Goal: Navigation & Orientation: Understand site structure

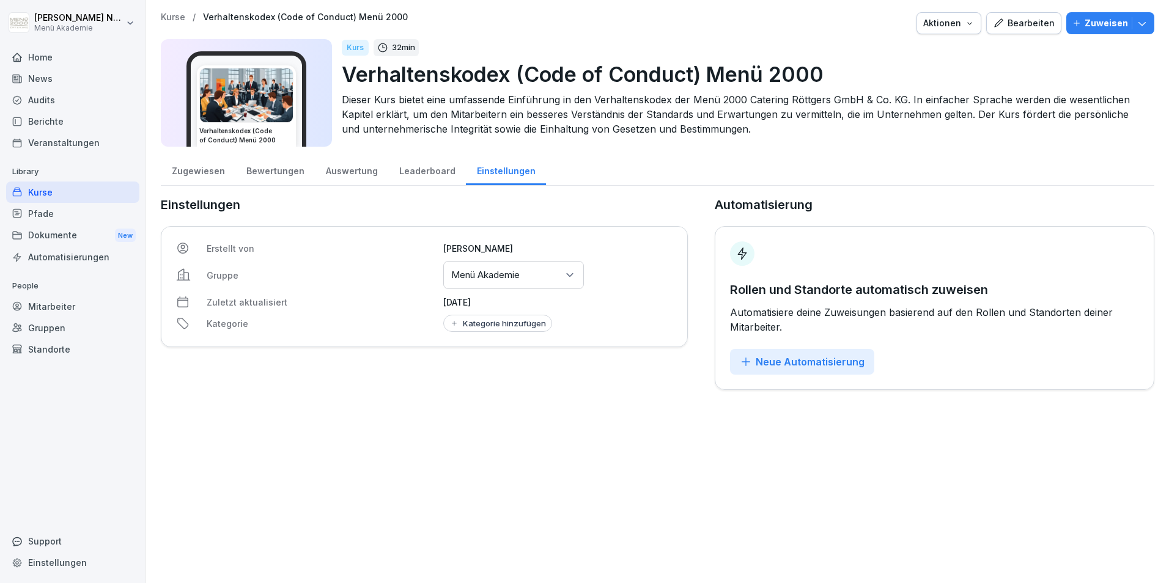
click at [272, 165] on div "Bewertungen" at bounding box center [275, 169] width 80 height 31
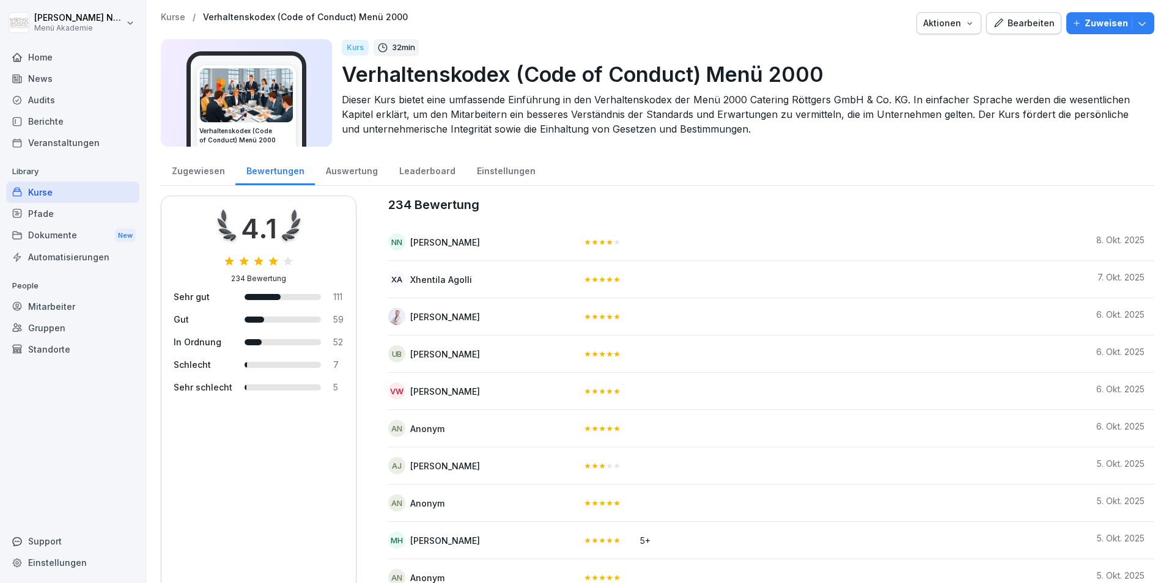
click at [369, 171] on div "Auswertung" at bounding box center [351, 169] width 73 height 31
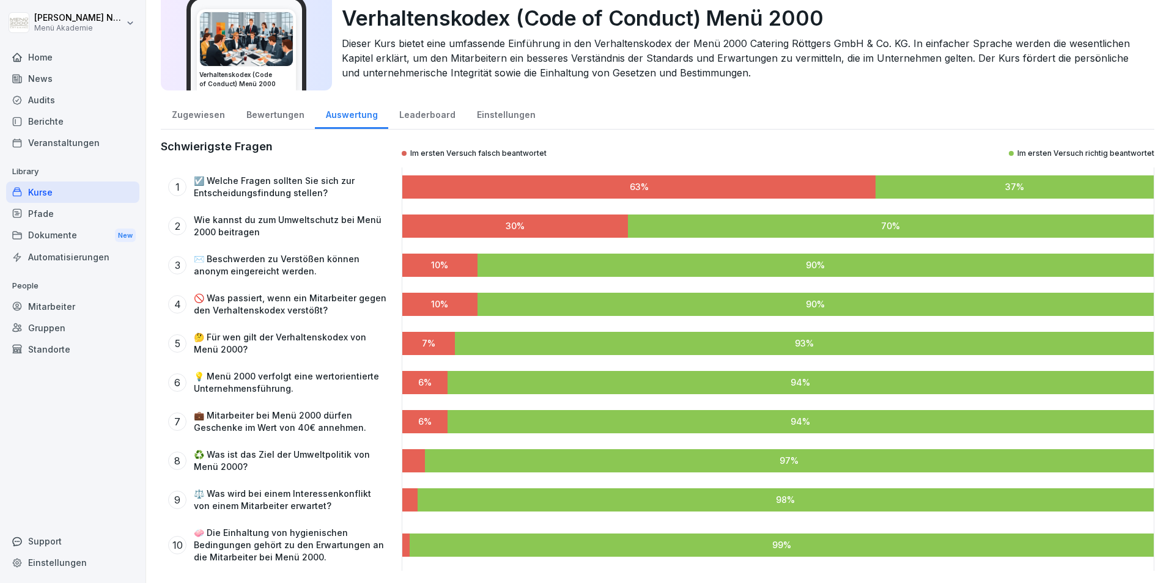
scroll to position [4, 0]
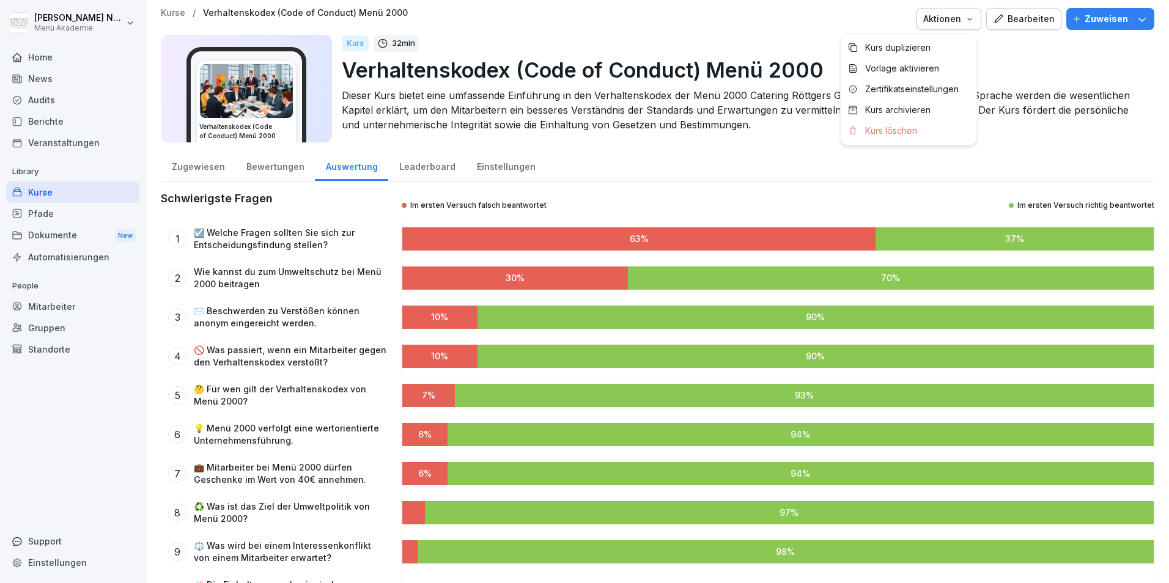
click at [965, 21] on icon "button" at bounding box center [970, 19] width 10 height 10
click at [1014, 62] on html "[PERSON_NAME] Menü Akademie Home News Audits Berichte Veranstaltungen Library K…" at bounding box center [584, 291] width 1169 height 583
click at [219, 168] on div "Zugewiesen" at bounding box center [198, 165] width 75 height 31
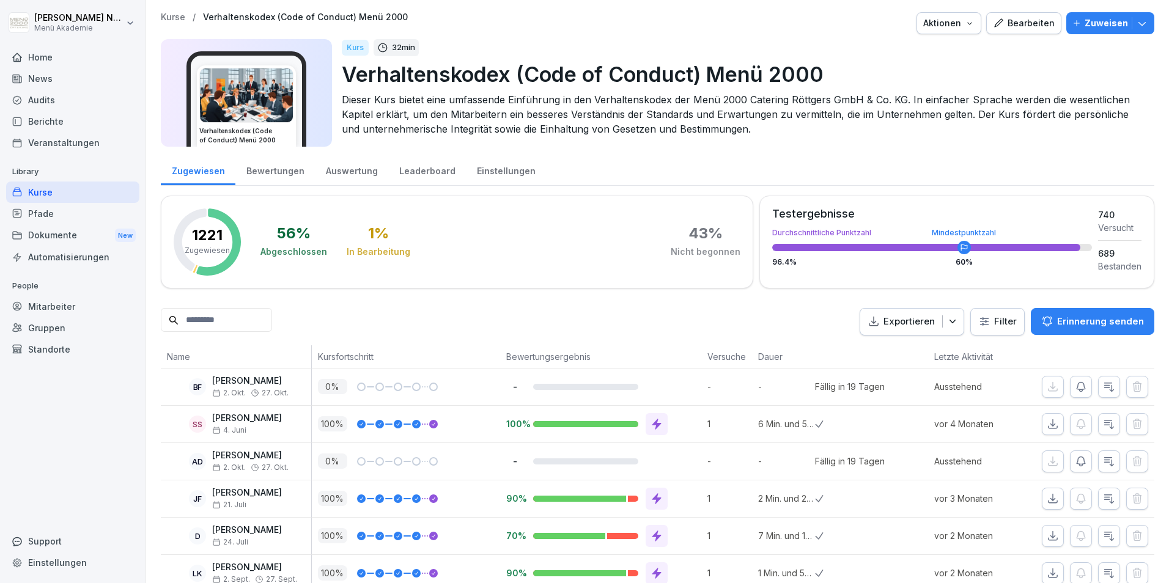
click at [57, 212] on div "Pfade" at bounding box center [72, 213] width 133 height 21
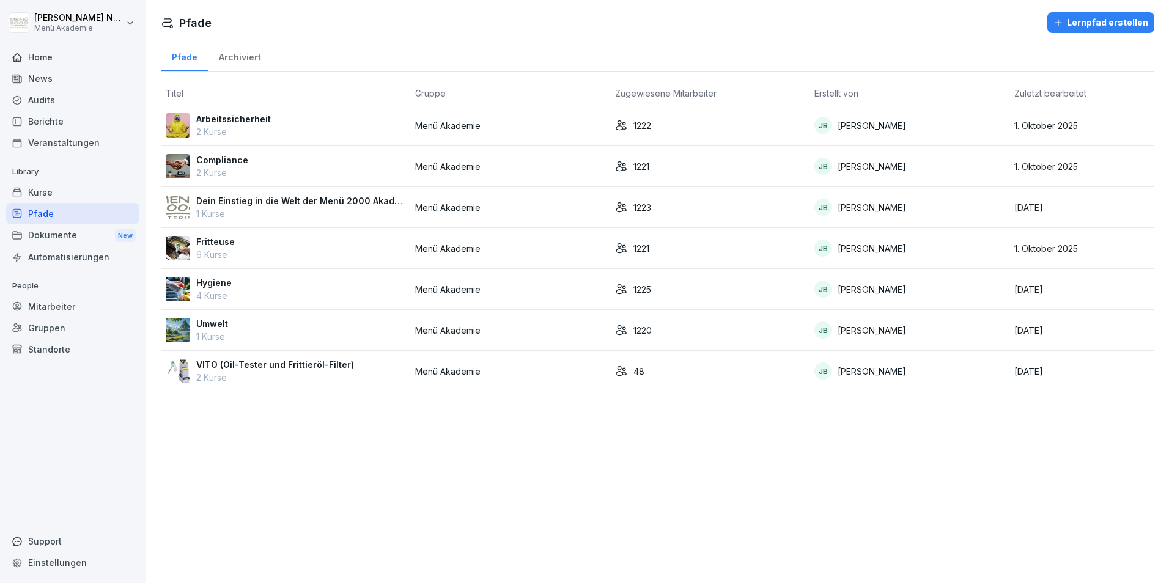
click at [231, 54] on div "Archiviert" at bounding box center [240, 55] width 64 height 31
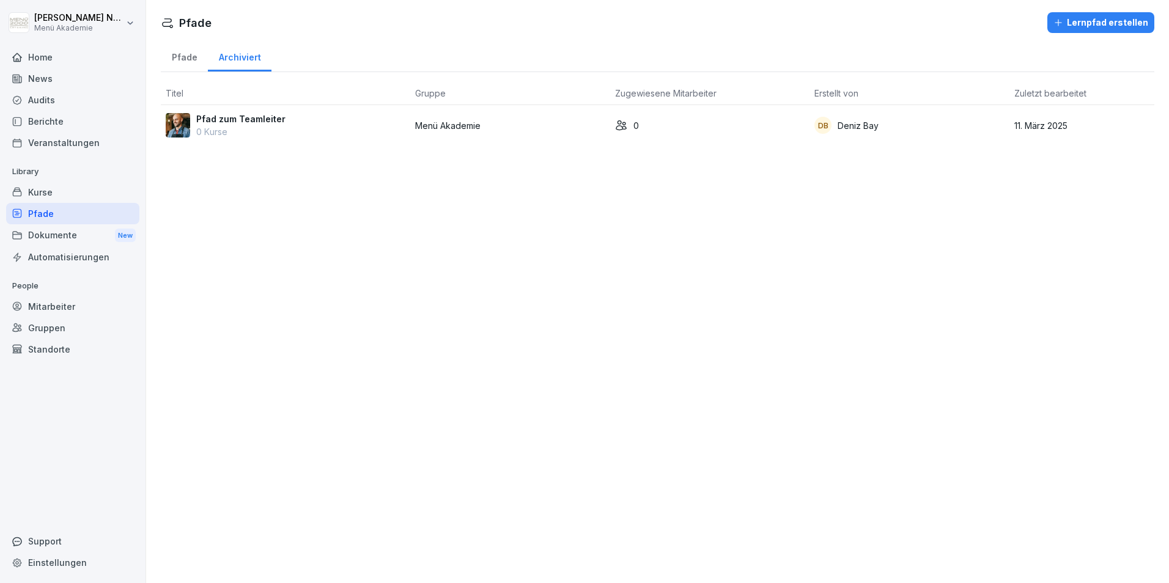
click at [175, 58] on div "Pfade" at bounding box center [184, 55] width 47 height 31
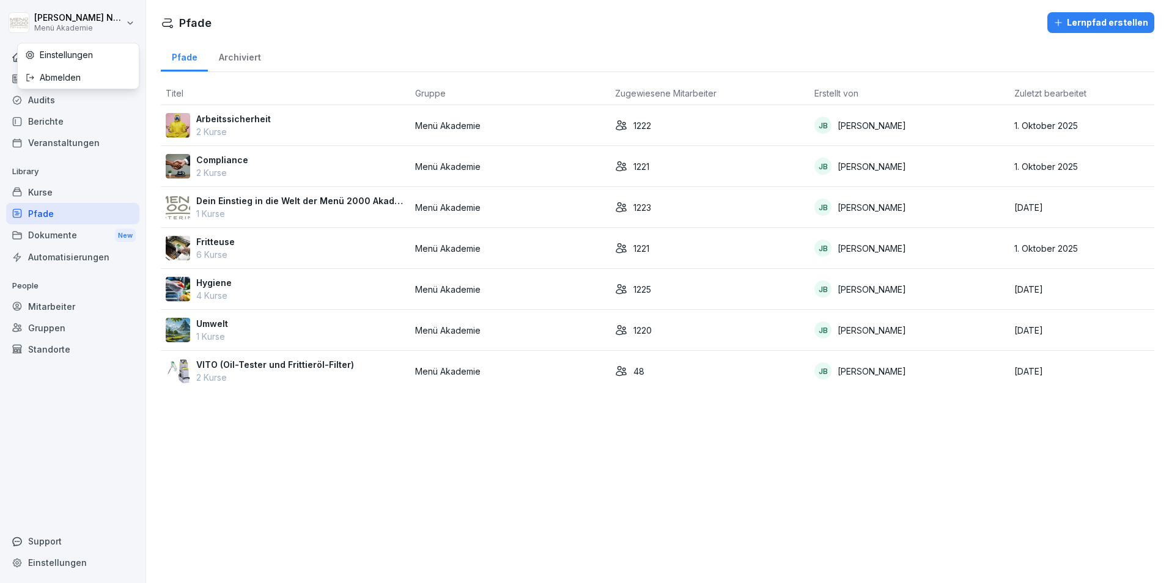
click at [136, 26] on html "[PERSON_NAME] Menü Akademie Home News Audits Berichte Veranstaltungen Library K…" at bounding box center [584, 291] width 1169 height 583
click at [46, 192] on html "[PERSON_NAME] Menü Akademie Home News Audits Berichte Veranstaltungen Library K…" at bounding box center [584, 291] width 1169 height 583
click at [51, 193] on div "Kurse" at bounding box center [72, 192] width 133 height 21
click at [61, 193] on div "Kurse" at bounding box center [72, 192] width 133 height 21
